Goal: Task Accomplishment & Management: Manage account settings

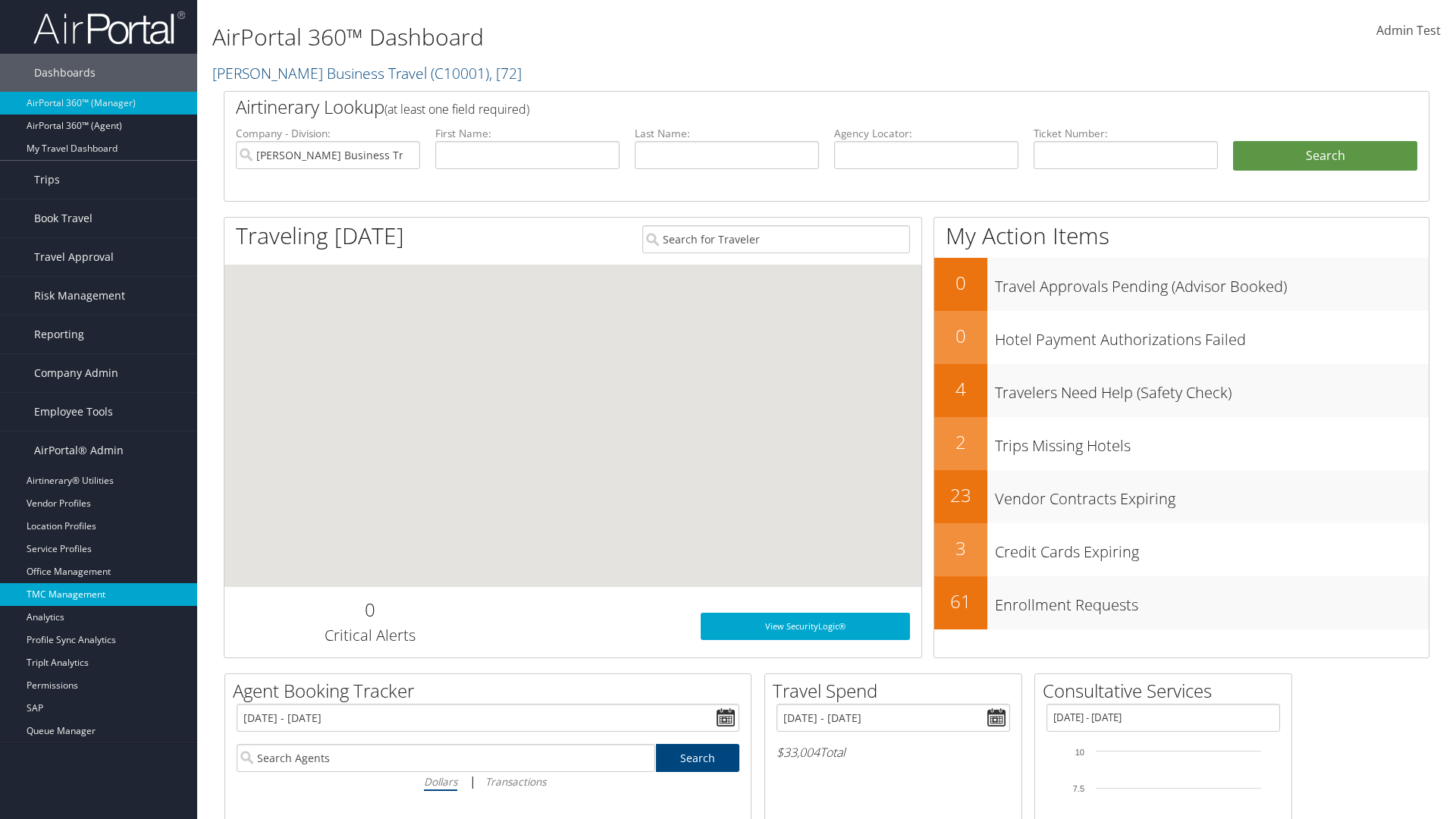
click at [99, 594] on link "TMC Management" at bounding box center [99, 594] width 197 height 23
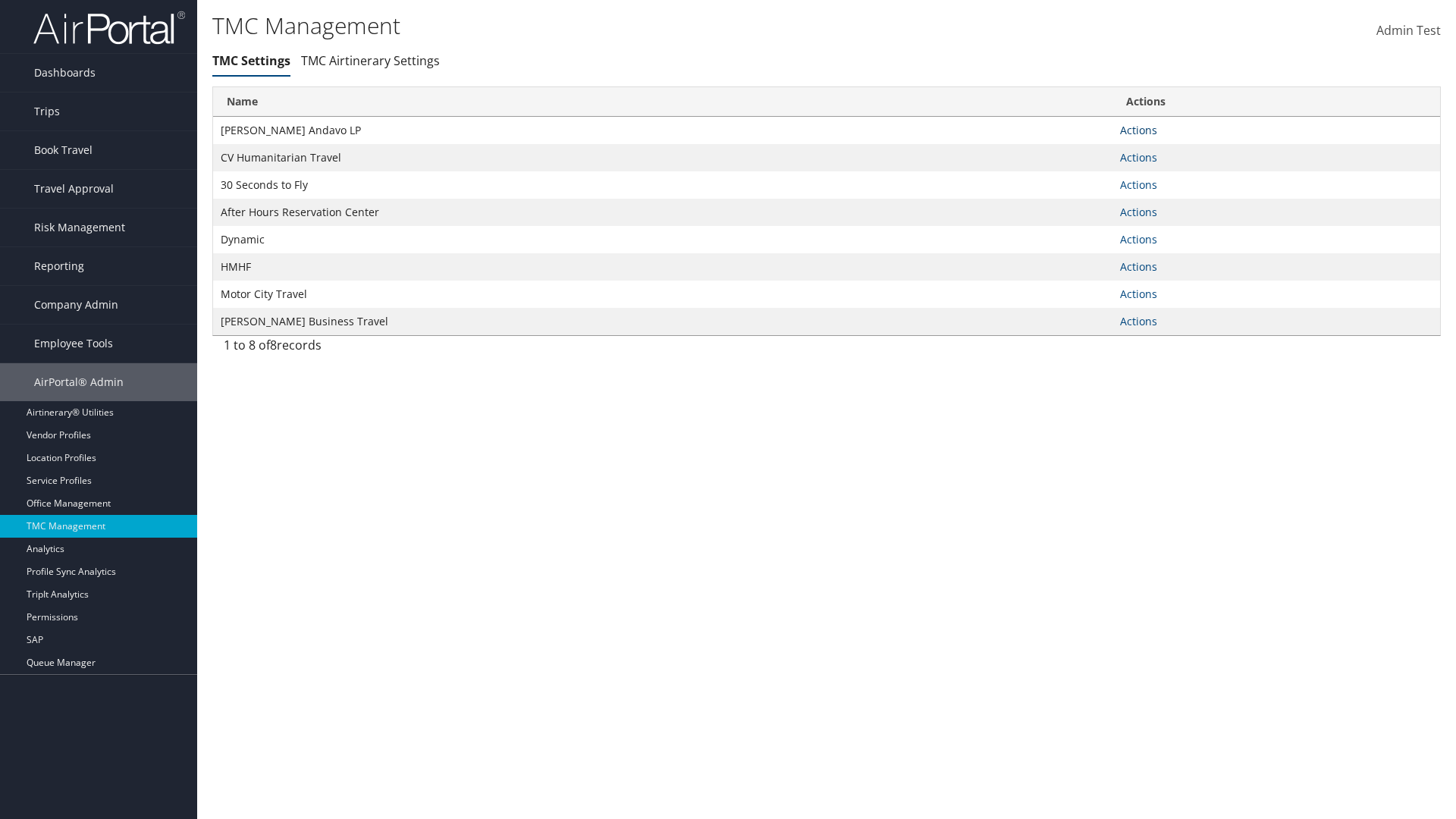
click at [1138, 130] on link "Actions" at bounding box center [1138, 130] width 37 height 14
click at [1090, 177] on link "Manage Travel Offices" at bounding box center [1090, 178] width 125 height 26
